Goal: Ask a question: Seek information or help from site administrators or community

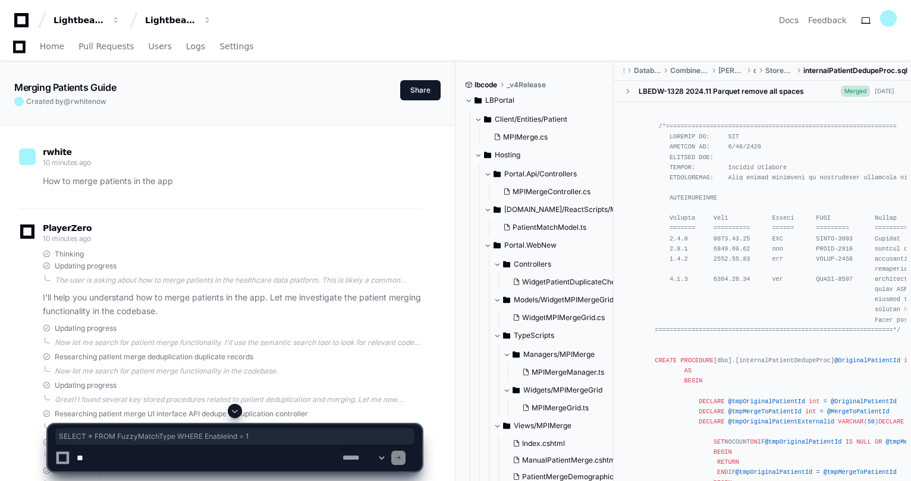
scroll to position [2382, 0]
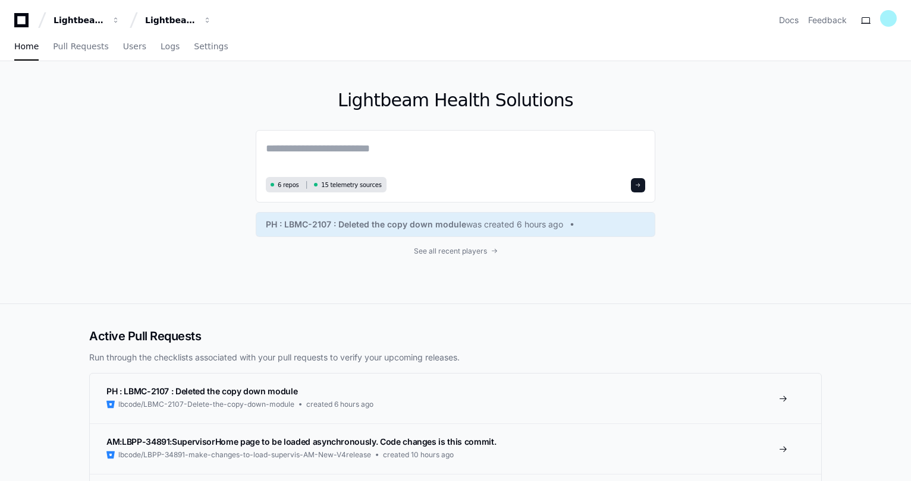
drag, startPoint x: 313, startPoint y: 125, endPoint x: 323, endPoint y: 128, distance: 11.0
click at [313, 125] on div "Lightbeam Health Solutions 6 repos 15 telemetry sources PH : LBMC-2107 : Delete…" at bounding box center [455, 182] width 399 height 243
click at [324, 140] on textarea at bounding box center [455, 156] width 379 height 33
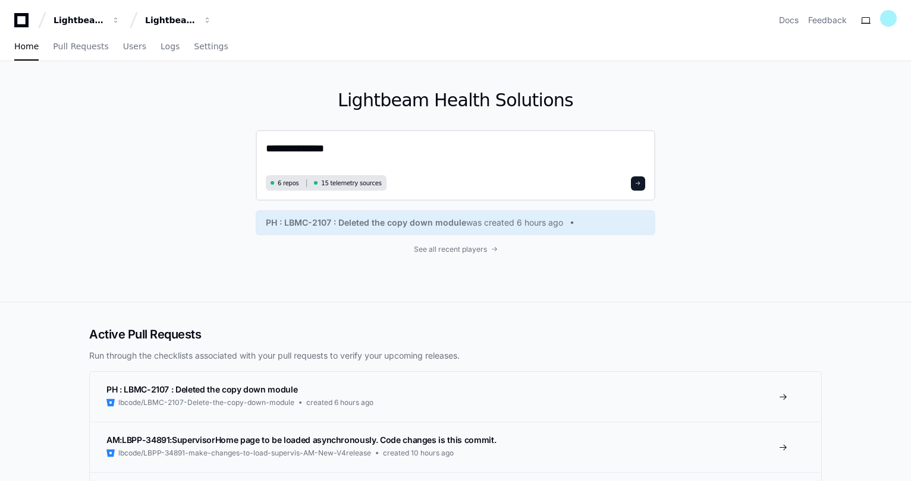
paste textarea "**********"
click at [325, 143] on textarea "**********" at bounding box center [455, 156] width 379 height 32
paste textarea "**********"
type textarea "**********"
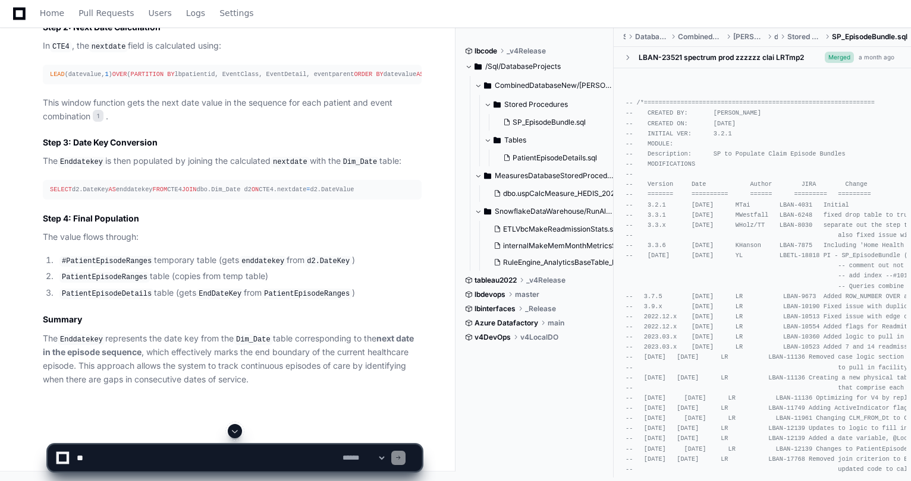
scroll to position [1194, 0]
click at [156, 454] on textarea at bounding box center [207, 458] width 266 height 26
type textarea "*"
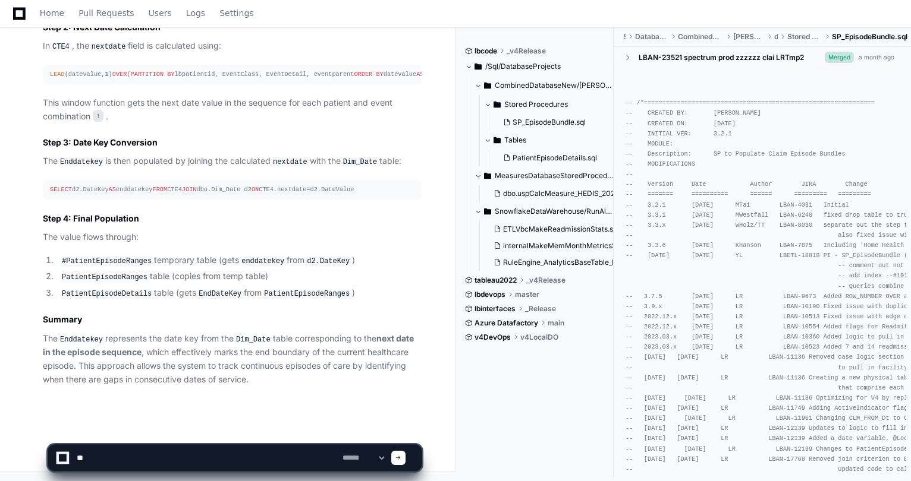
type textarea "*"
click at [233, 462] on textarea at bounding box center [207, 458] width 266 height 26
click at [222, 459] on textarea at bounding box center [207, 458] width 266 height 26
type textarea "**********"
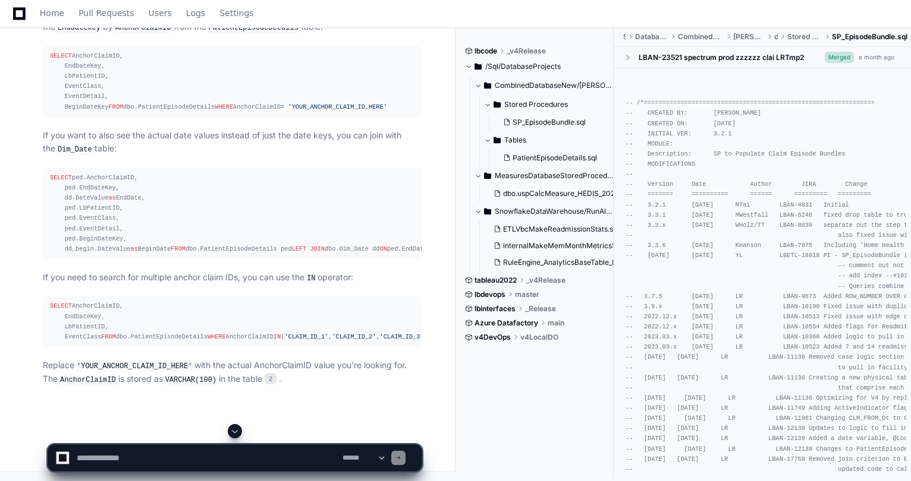
scroll to position [1907, 0]
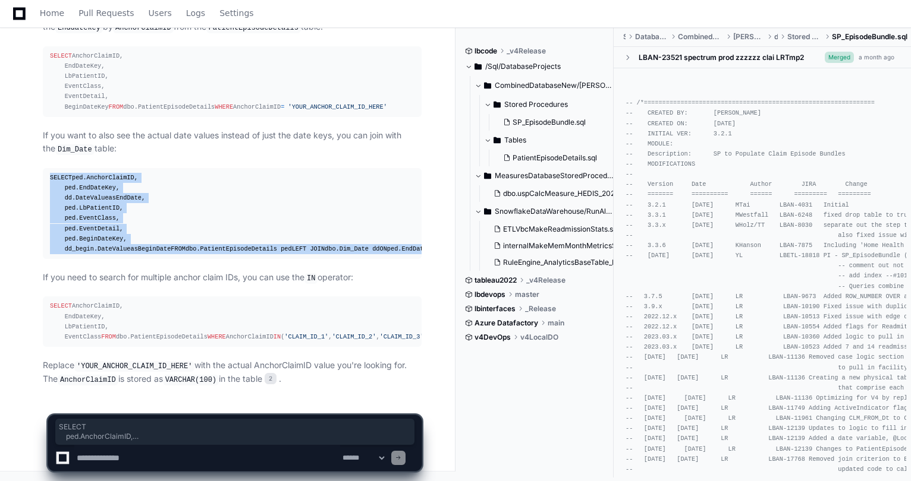
drag, startPoint x: 250, startPoint y: 215, endPoint x: 45, endPoint y: 76, distance: 247.8
click at [45, 168] on pre "SELECT ped.AnchorClaimID, ped.EndDateKey, dd.DateValue as EndDate, ped.LbPatien…" at bounding box center [232, 213] width 379 height 91
copy div "SELECT ped.AnchorClaimID, ped.EndDateKey, dd.DateValue as EndDate, ped.LbPatien…"
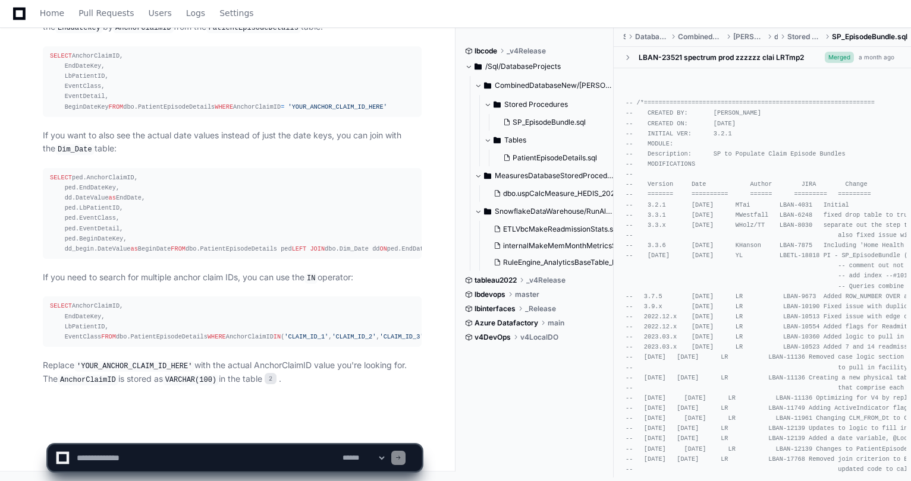
click at [338, 271] on p "If you need to search for multiple anchor claim IDs, you can use the IN operato…" at bounding box center [232, 278] width 379 height 14
click at [169, 465] on textarea at bounding box center [207, 458] width 266 height 26
type textarea "**********"
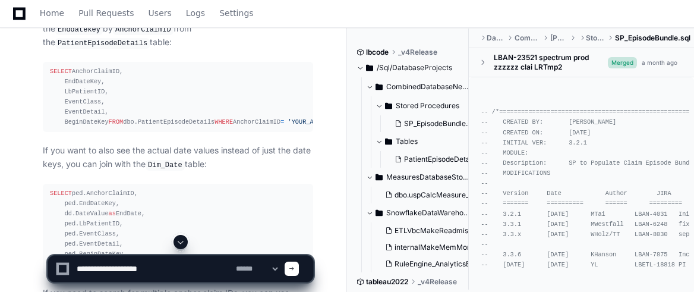
click at [398, 218] on button "SnowflakeDataWarehouse/RunAlways/StoredProcedures" at bounding box center [417, 212] width 103 height 19
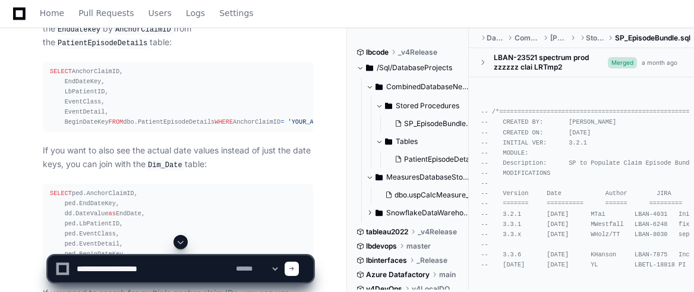
click at [171, 267] on textarea at bounding box center [153, 269] width 159 height 26
click at [171, 266] on textarea at bounding box center [153, 269] width 159 height 26
click at [121, 266] on textarea at bounding box center [153, 269] width 159 height 26
click at [221, 269] on textarea at bounding box center [153, 269] width 159 height 26
type textarea "**********"
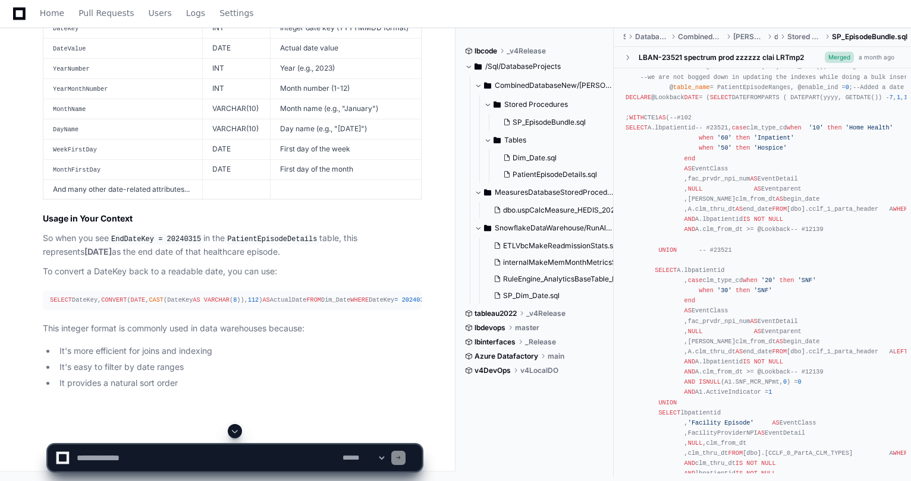
scroll to position [2913, 0]
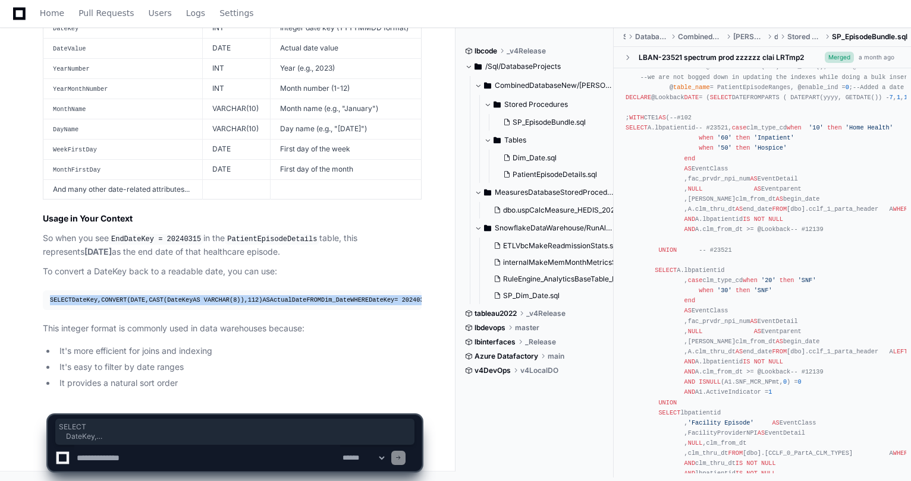
drag, startPoint x: 143, startPoint y: 297, endPoint x: 48, endPoint y: 263, distance: 100.8
click at [48, 291] on pre "SELECT DateKey, CONVERT ( DATE , CAST (DateKey AS VARCHAR ( 8 )), 112 ) AS Actu…" at bounding box center [232, 301] width 379 height 20
copy div "SELECT DateKey, CONVERT ( DATE , CAST (DateKey AS VARCHAR ( 8 )), 112 ) AS Actu…"
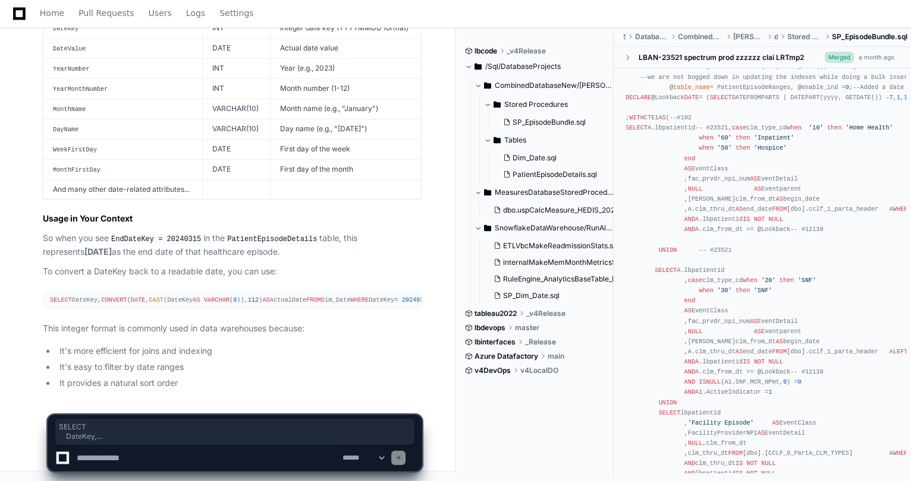
click at [188, 331] on p "This integer format is commonly used in data warehouses because:" at bounding box center [232, 329] width 379 height 14
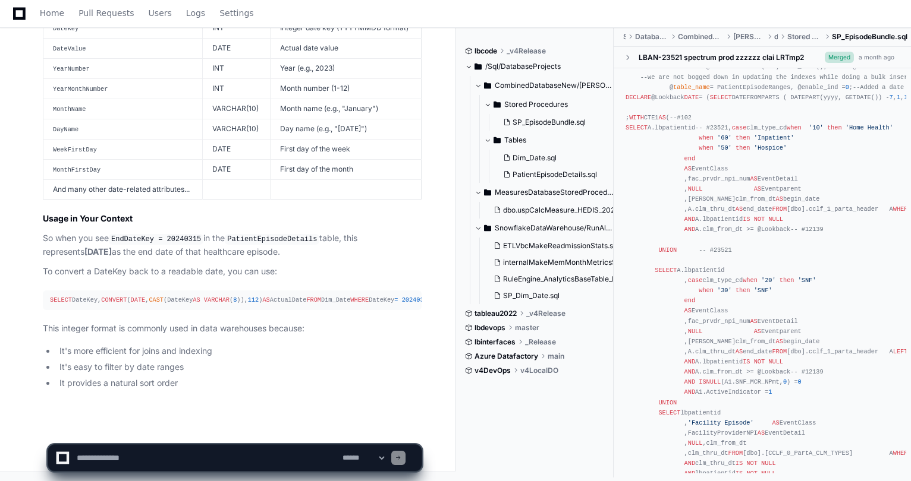
click at [119, 468] on textarea at bounding box center [207, 458] width 266 height 26
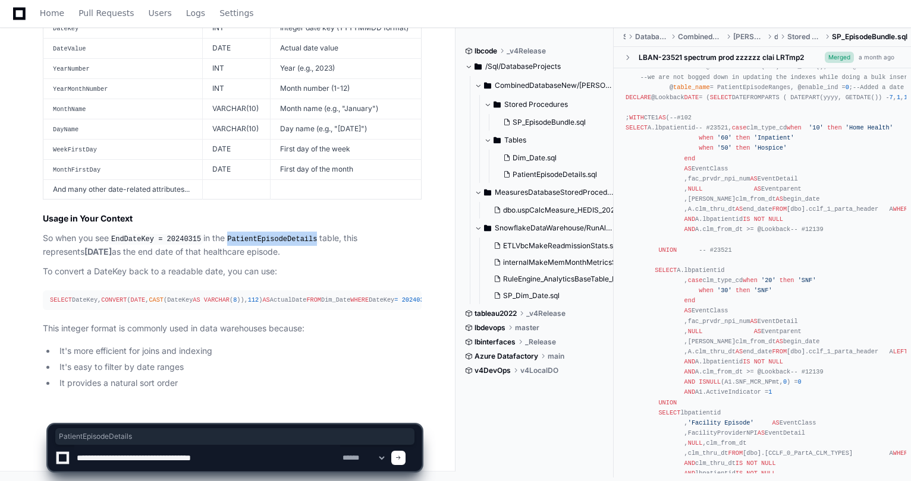
drag, startPoint x: 311, startPoint y: 197, endPoint x: 228, endPoint y: 196, distance: 83.2
click at [228, 234] on code "PatientEpisodeDetails" at bounding box center [272, 239] width 95 height 11
copy code "PatientEpisodeDetails"
drag, startPoint x: 230, startPoint y: 461, endPoint x: 216, endPoint y: 462, distance: 13.7
click at [216, 462] on textarea at bounding box center [207, 458] width 266 height 26
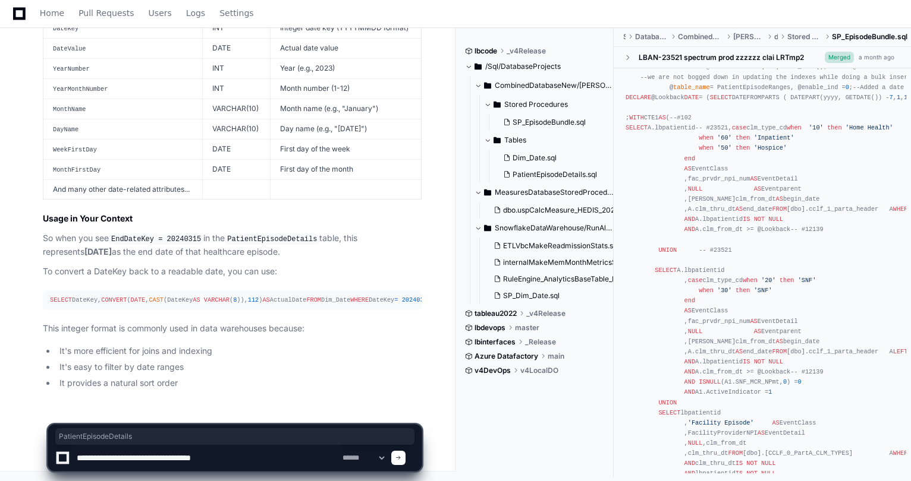
paste textarea "**********"
type textarea "**********"
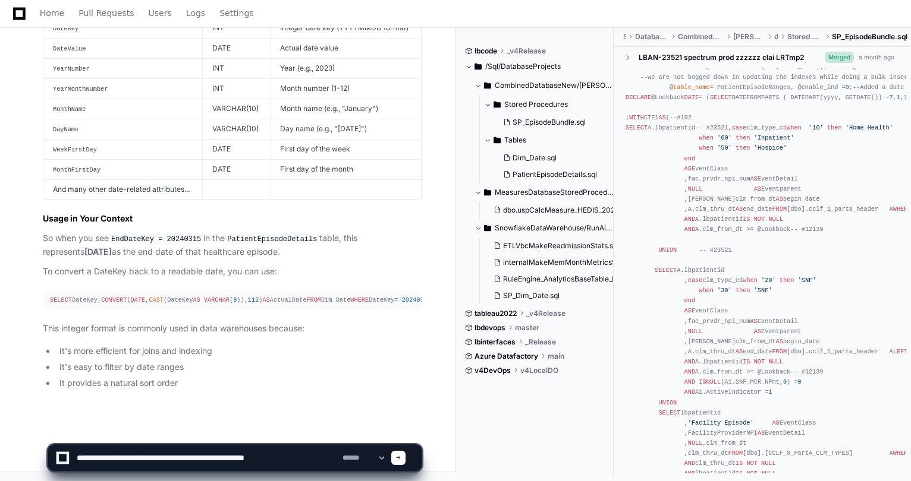
click at [401, 458] on span at bounding box center [398, 458] width 6 height 6
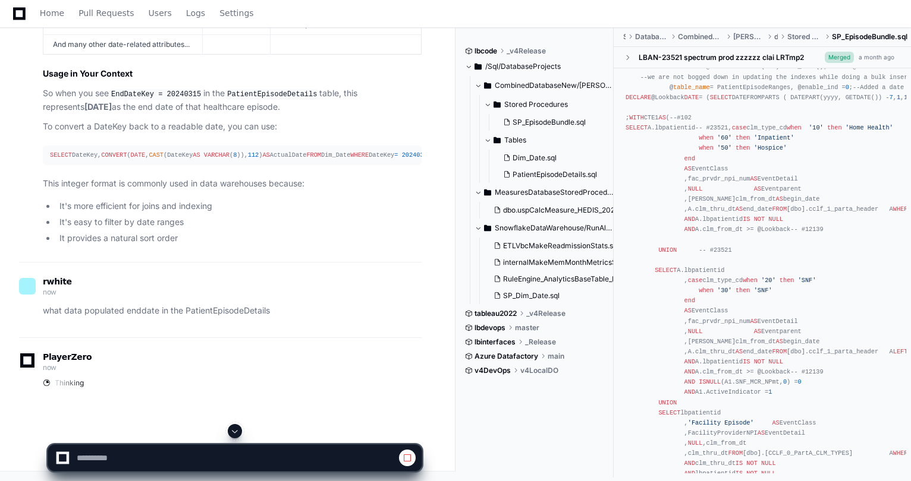
scroll to position [3059, 0]
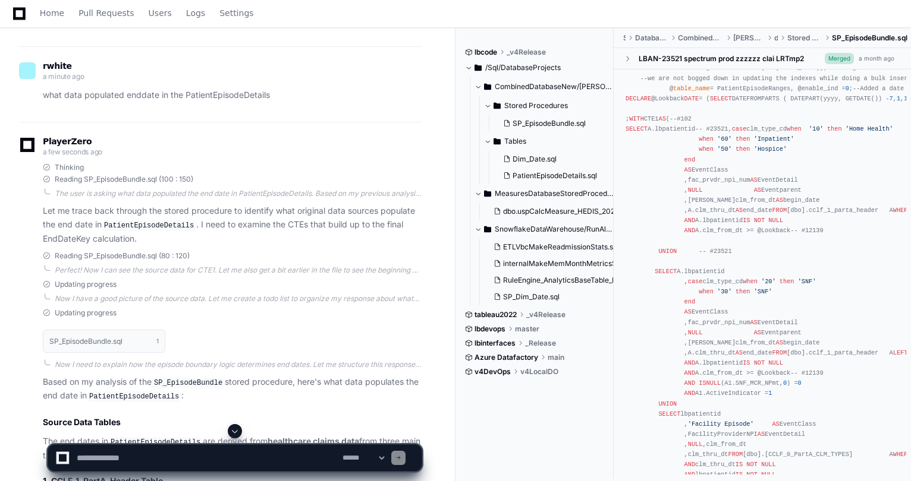
click at [80, 122] on div "rwhite a minute ago what data populated enddate in the PatientEpisodeDetails" at bounding box center [220, 84] width 402 height 76
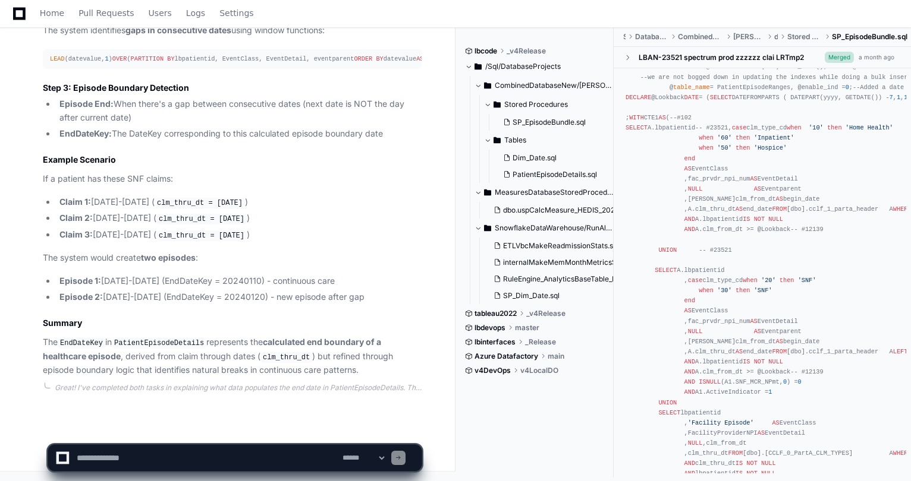
scroll to position [4203, 0]
click at [184, 455] on textarea at bounding box center [207, 458] width 266 height 26
type textarea "**********"
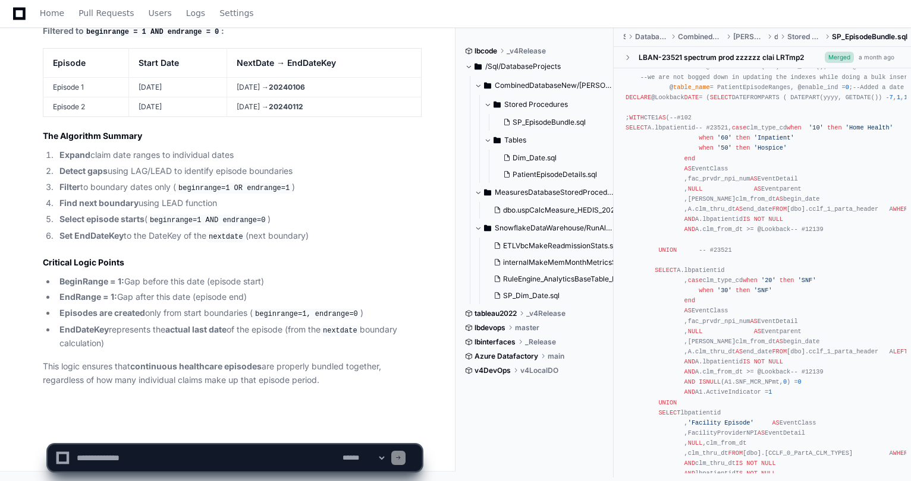
scroll to position [6849, 0]
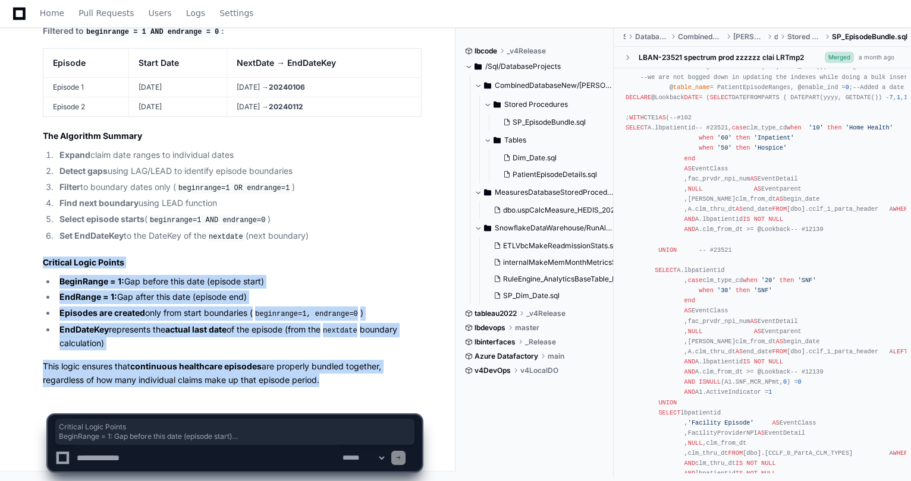
drag, startPoint x: 278, startPoint y: 366, endPoint x: 34, endPoint y: 263, distance: 264.8
copy article "Critical Logic Points BeginRange = 1: Gap before this date (episode start) EndR…"
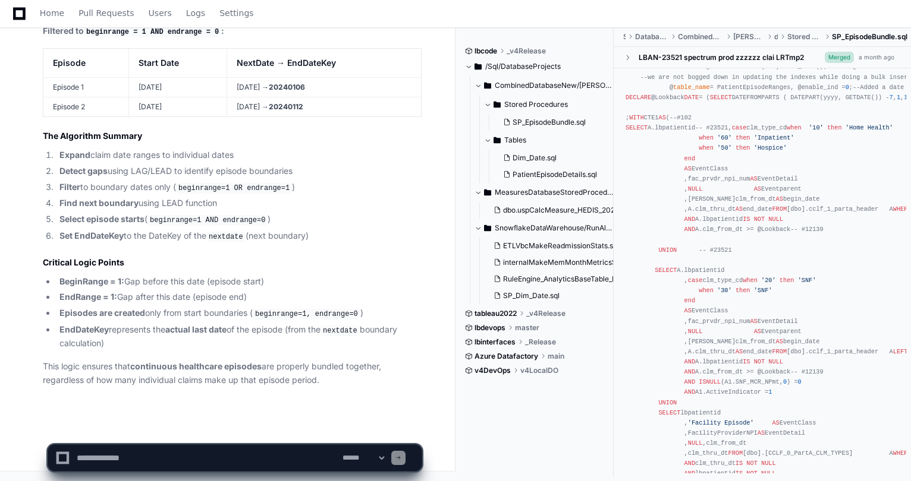
click at [92, 461] on textarea at bounding box center [207, 458] width 266 height 26
type textarea "**********"
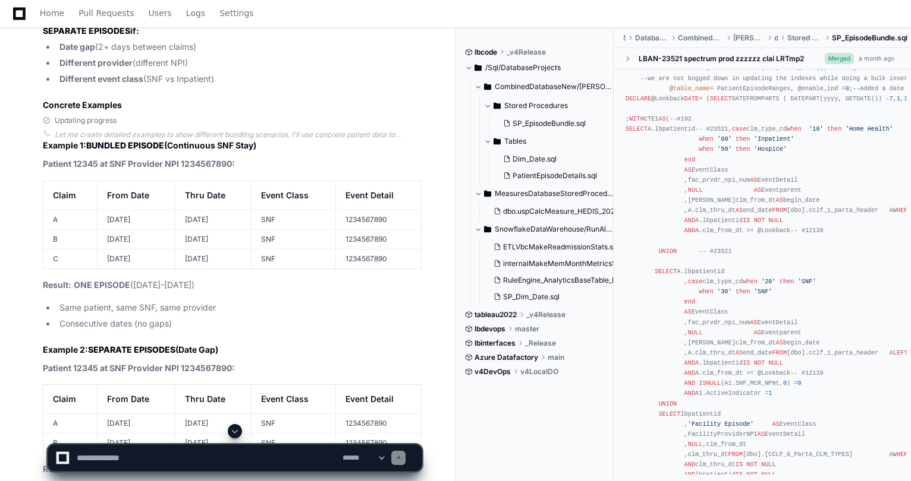
scroll to position [7813, 0]
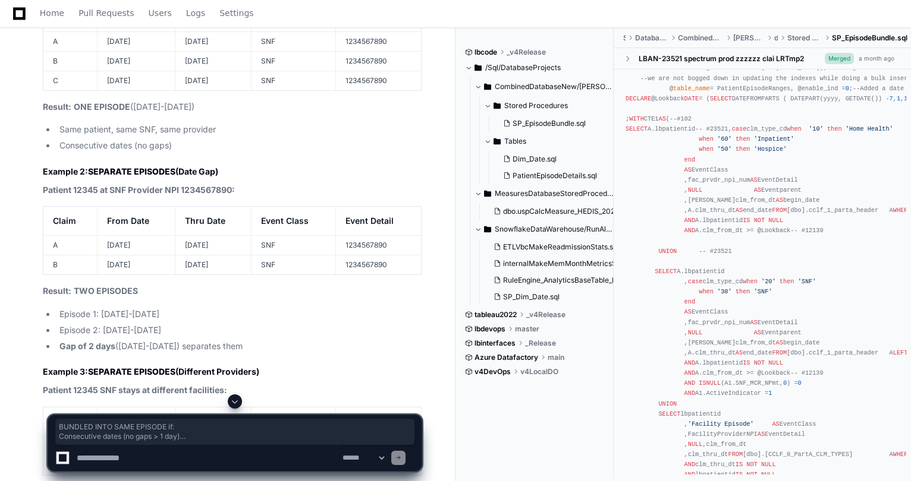
drag, startPoint x: 259, startPoint y: 166, endPoint x: 39, endPoint y: 131, distance: 222.6
copy article "BUNDLED INTO SAME EPISODE if: Consecutive dates (no gaps > 1 day) Same patient,…"
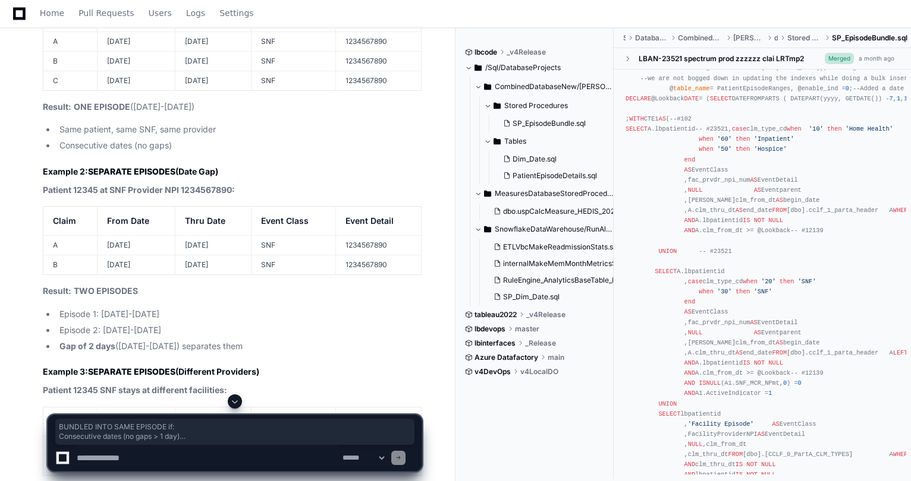
drag, startPoint x: 250, startPoint y: 166, endPoint x: 43, endPoint y: 135, distance: 208.6
copy article "BUNDLED INTO SAME EPISODE if: Consecutive dates (no gaps > 1 day) Same patient,…"
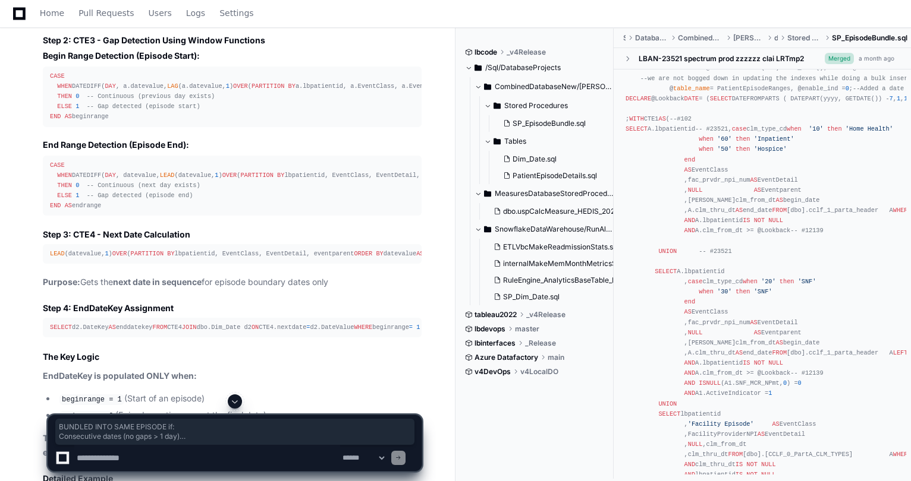
scroll to position [4543, 0]
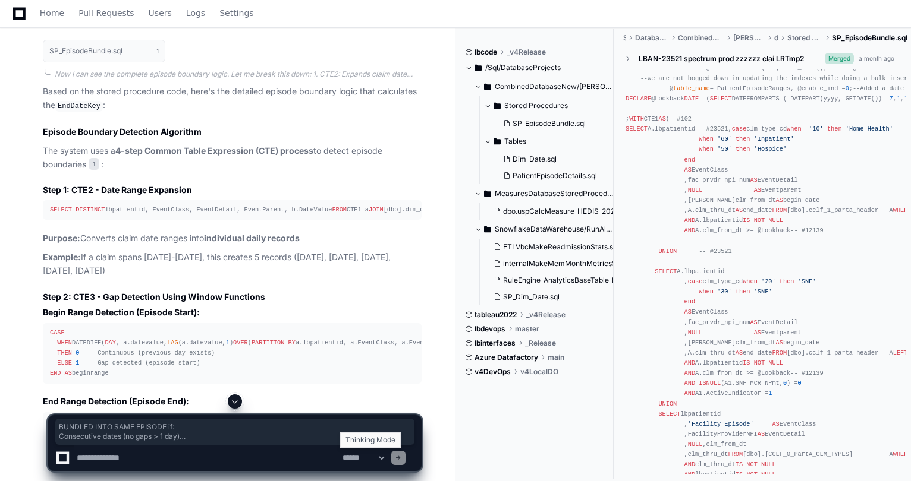
click at [386, 461] on select "**********" at bounding box center [363, 458] width 46 height 8
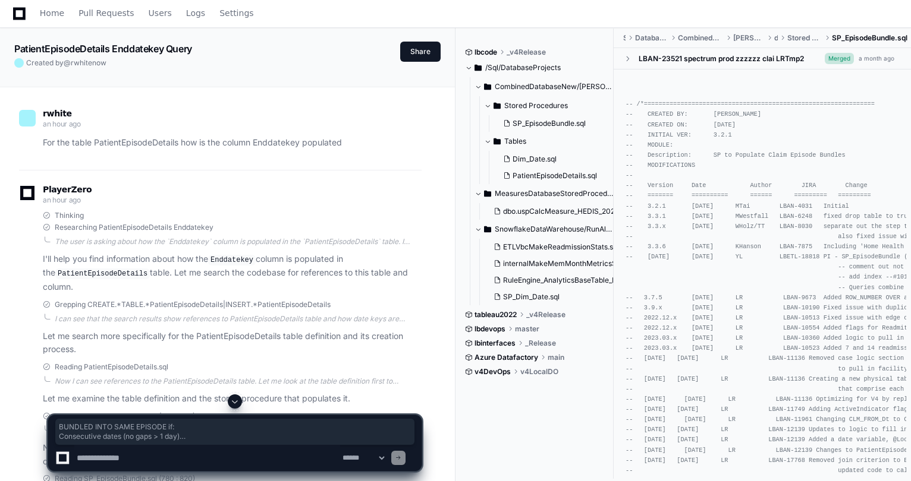
scroll to position [0, 0]
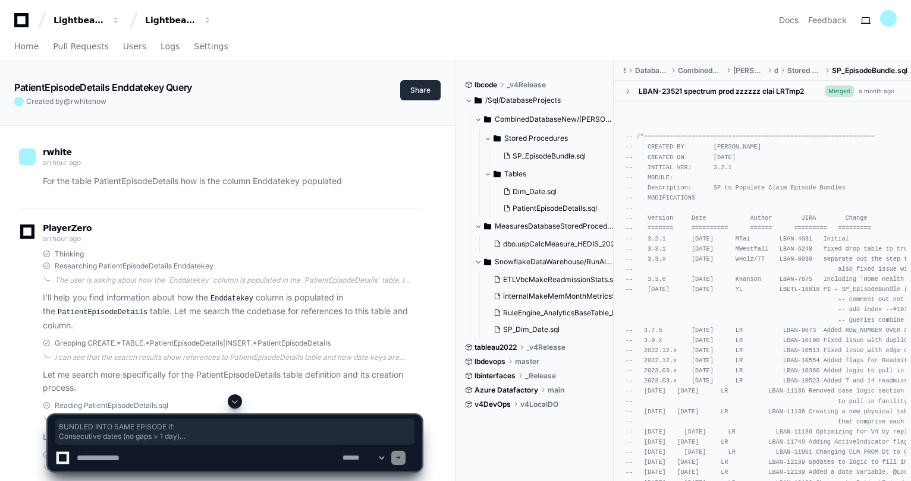
click at [431, 92] on button "Share" at bounding box center [420, 90] width 40 height 20
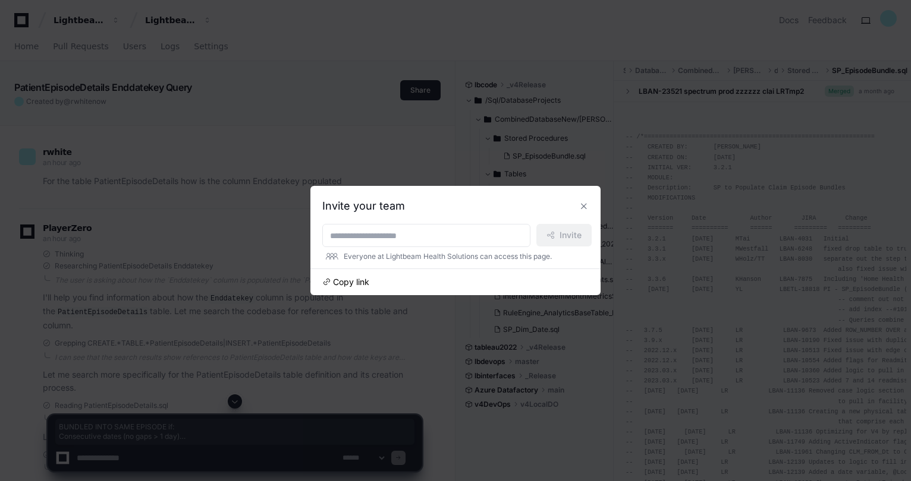
click at [358, 281] on span "Copy link" at bounding box center [351, 282] width 36 height 12
click at [465, 370] on div at bounding box center [455, 240] width 911 height 481
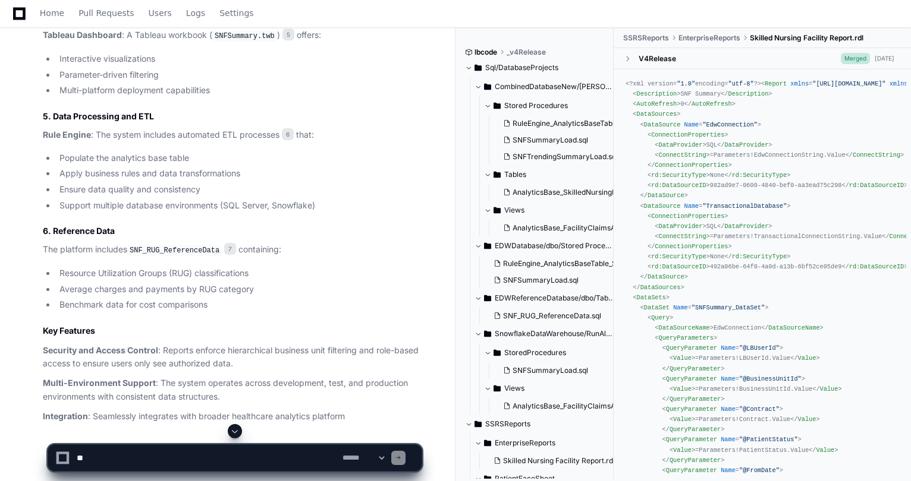
scroll to position [1548, 0]
